Goal: Task Accomplishment & Management: Use online tool/utility

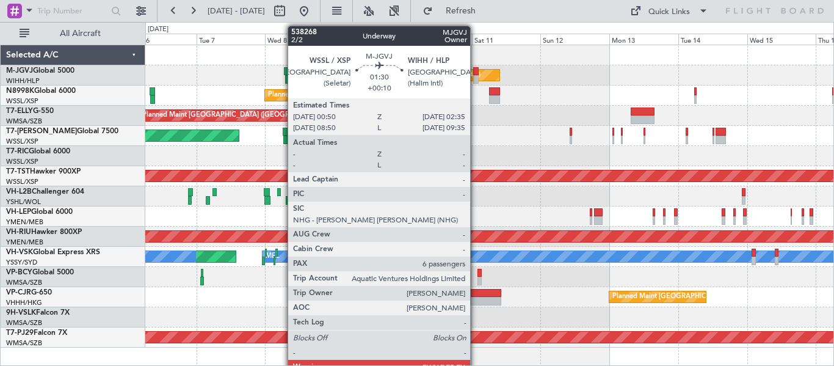
click at [476, 76] on div at bounding box center [475, 79] width 5 height 9
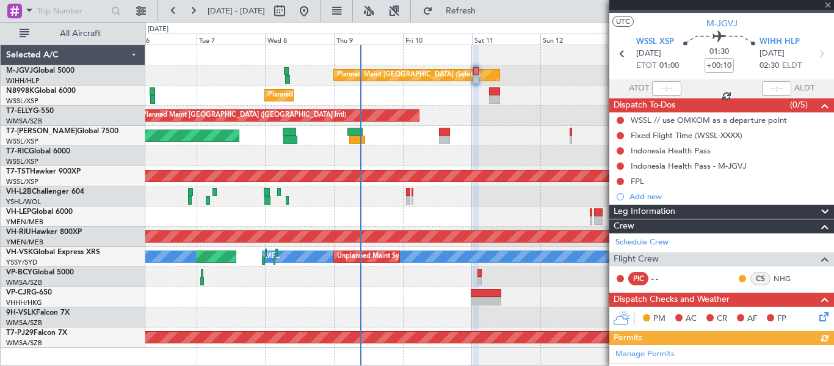
scroll to position [22, 0]
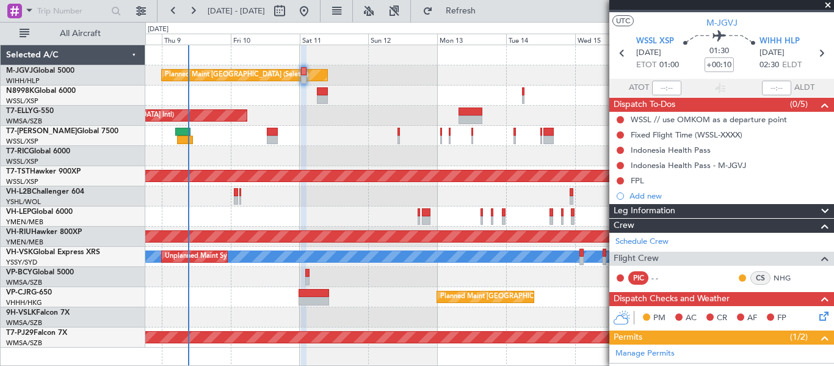
click at [259, 151] on div "Planned Maint [GEOGRAPHIC_DATA] (Seletar) Planned Maint [GEOGRAPHIC_DATA] (Sele…" at bounding box center [489, 196] width 688 height 302
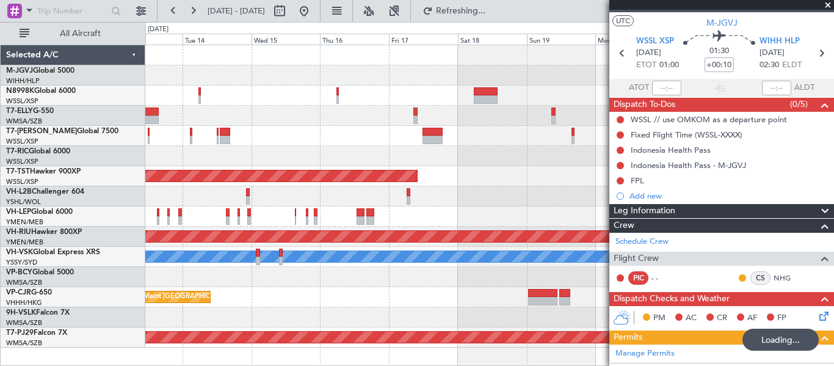
click at [241, 145] on div at bounding box center [489, 136] width 688 height 20
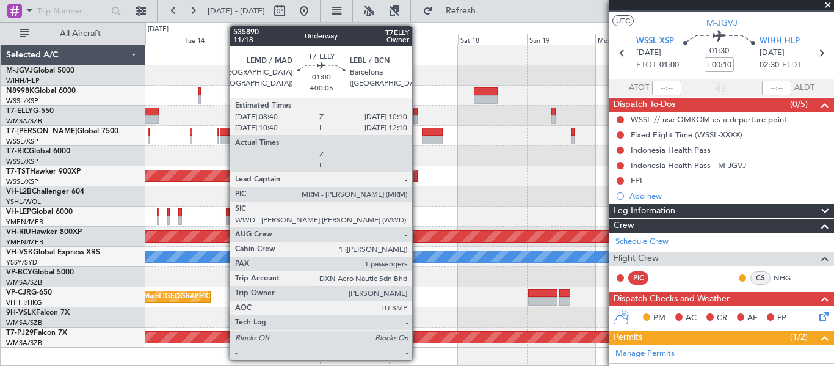
click at [418, 109] on div at bounding box center [415, 111] width 5 height 9
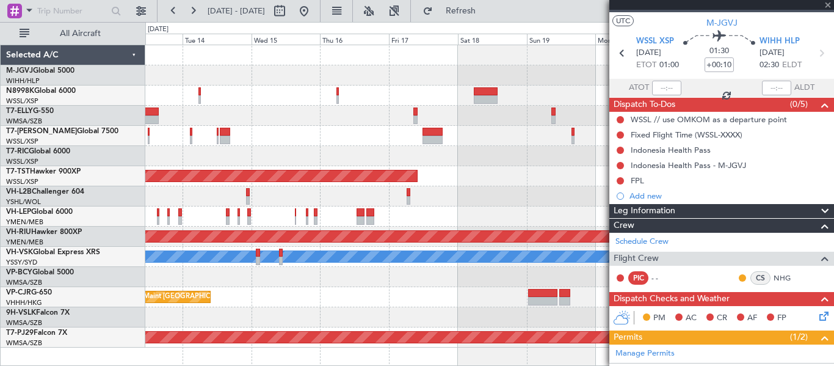
type input "+00:05"
type input "1"
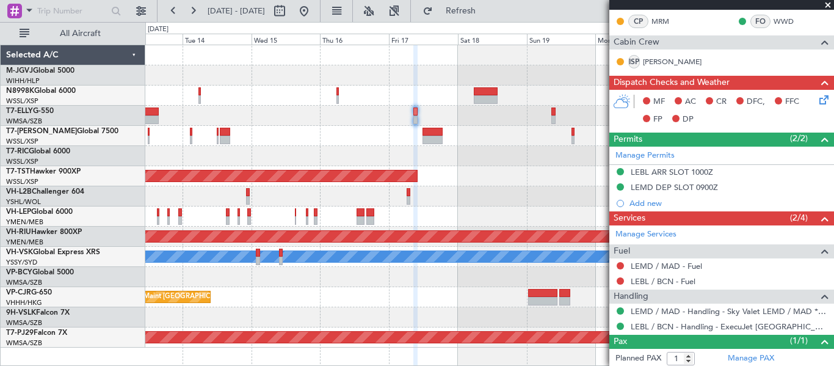
scroll to position [234, 0]
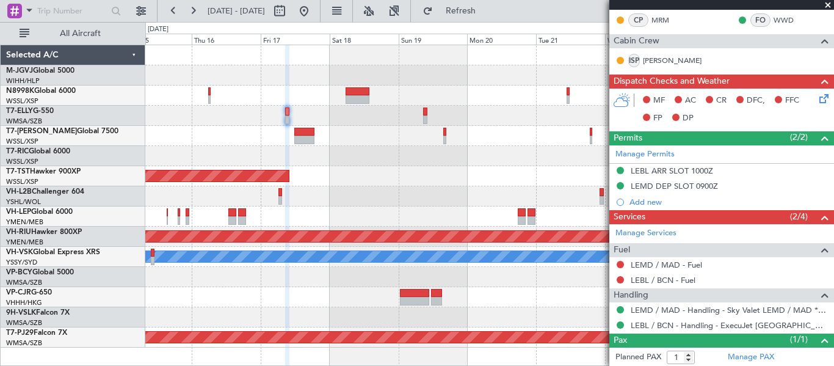
click at [388, 150] on div "Planned Maint [GEOGRAPHIC_DATA] (Seletar) Planned Maint [GEOGRAPHIC_DATA] ([GEO…" at bounding box center [489, 196] width 688 height 302
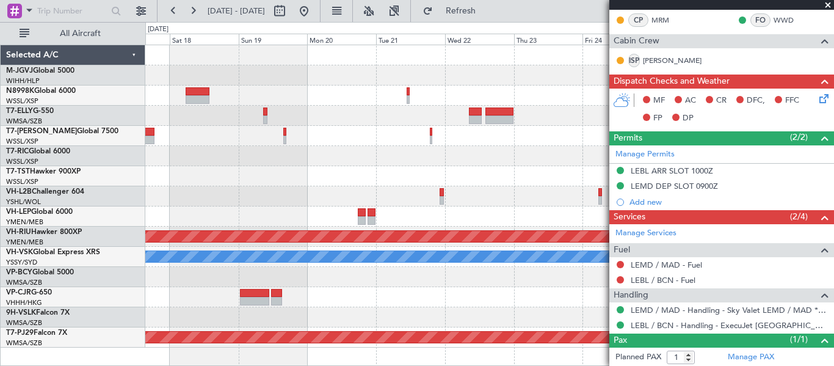
click at [356, 134] on div "Planned Maint [GEOGRAPHIC_DATA] (Seletar) Planned Maint [GEOGRAPHIC_DATA] ([GEO…" at bounding box center [489, 196] width 688 height 302
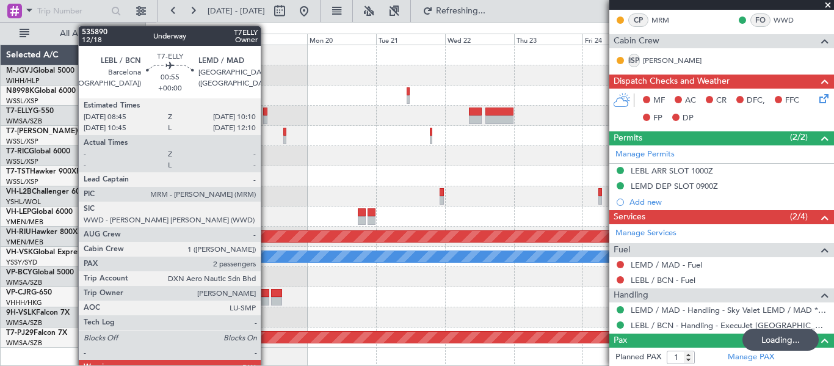
click at [266, 118] on div at bounding box center [265, 119] width 4 height 9
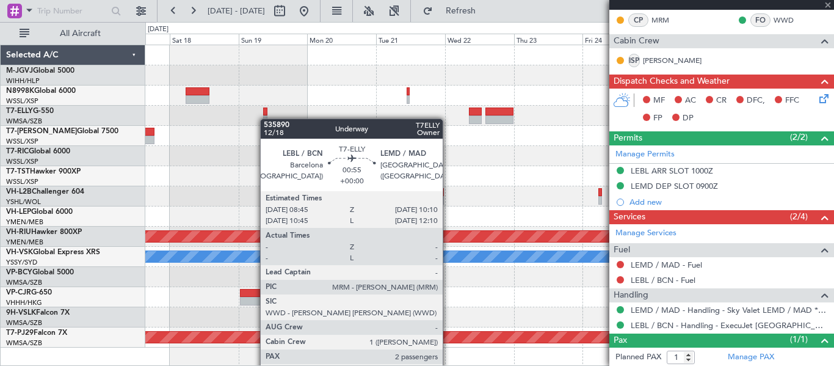
type input "2"
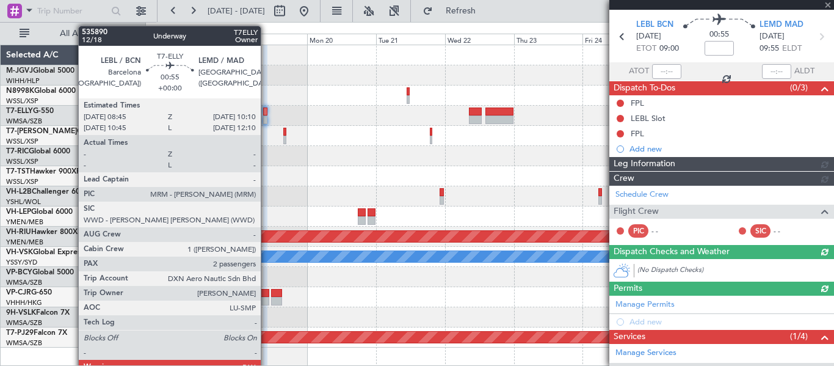
scroll to position [249, 0]
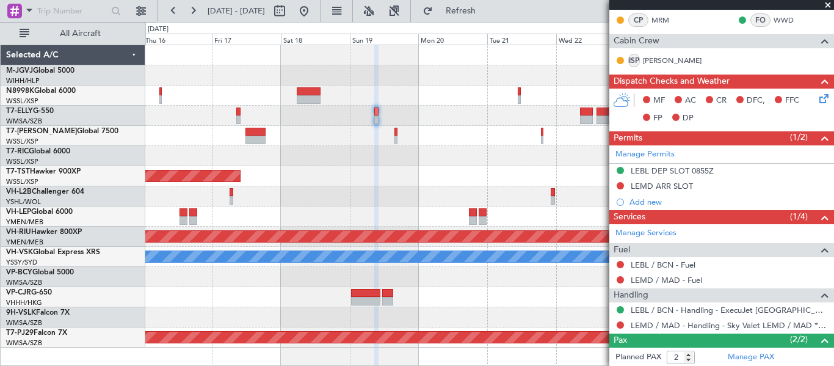
click at [511, 131] on div "Planned Maint [GEOGRAPHIC_DATA] (Seletar) Planned Maint [GEOGRAPHIC_DATA] ([GEO…" at bounding box center [489, 196] width 688 height 302
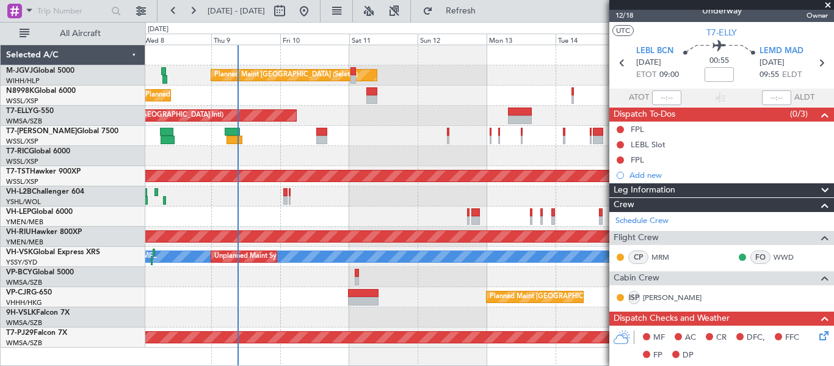
scroll to position [11, 0]
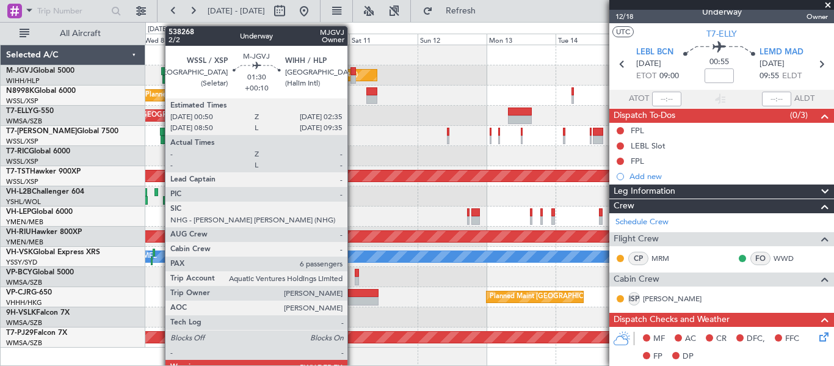
click at [353, 75] on div at bounding box center [352, 79] width 5 height 9
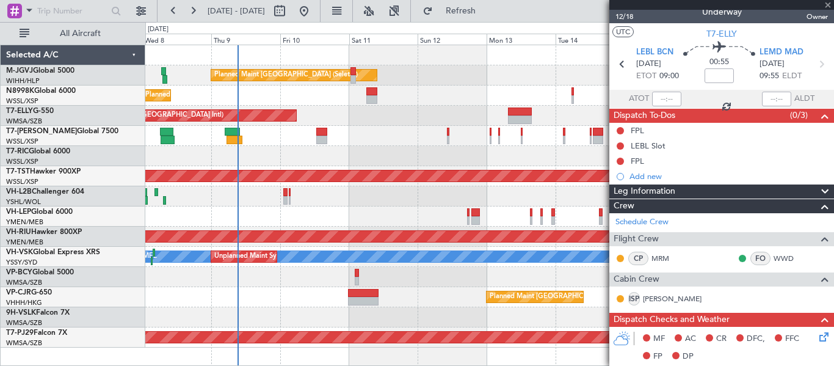
type input "+00:10"
type input "6"
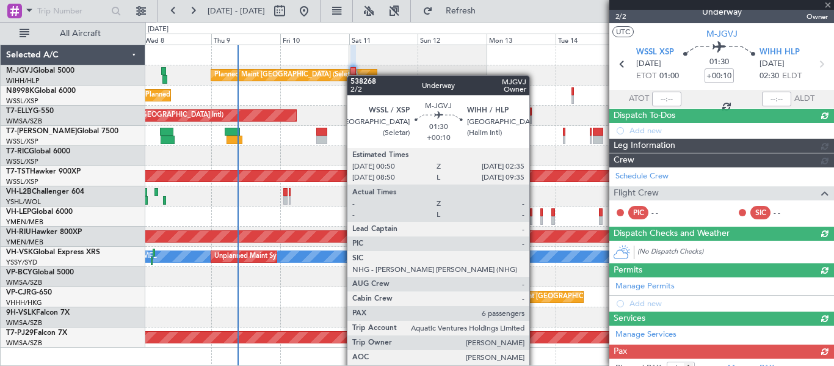
click at [353, 75] on div at bounding box center [352, 79] width 5 height 9
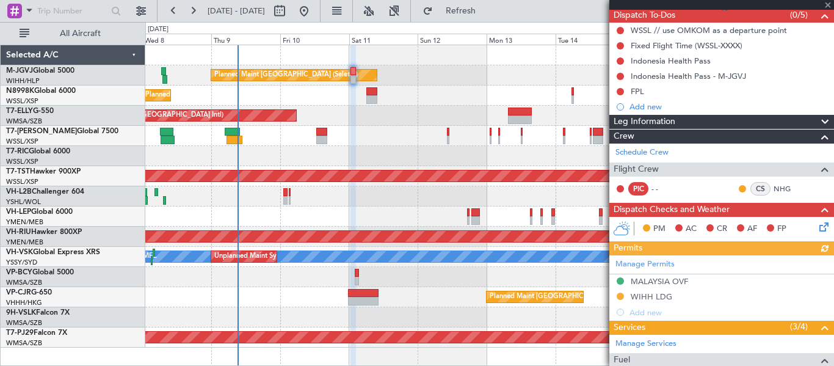
scroll to position [112, 0]
